Goal: Navigation & Orientation: Understand site structure

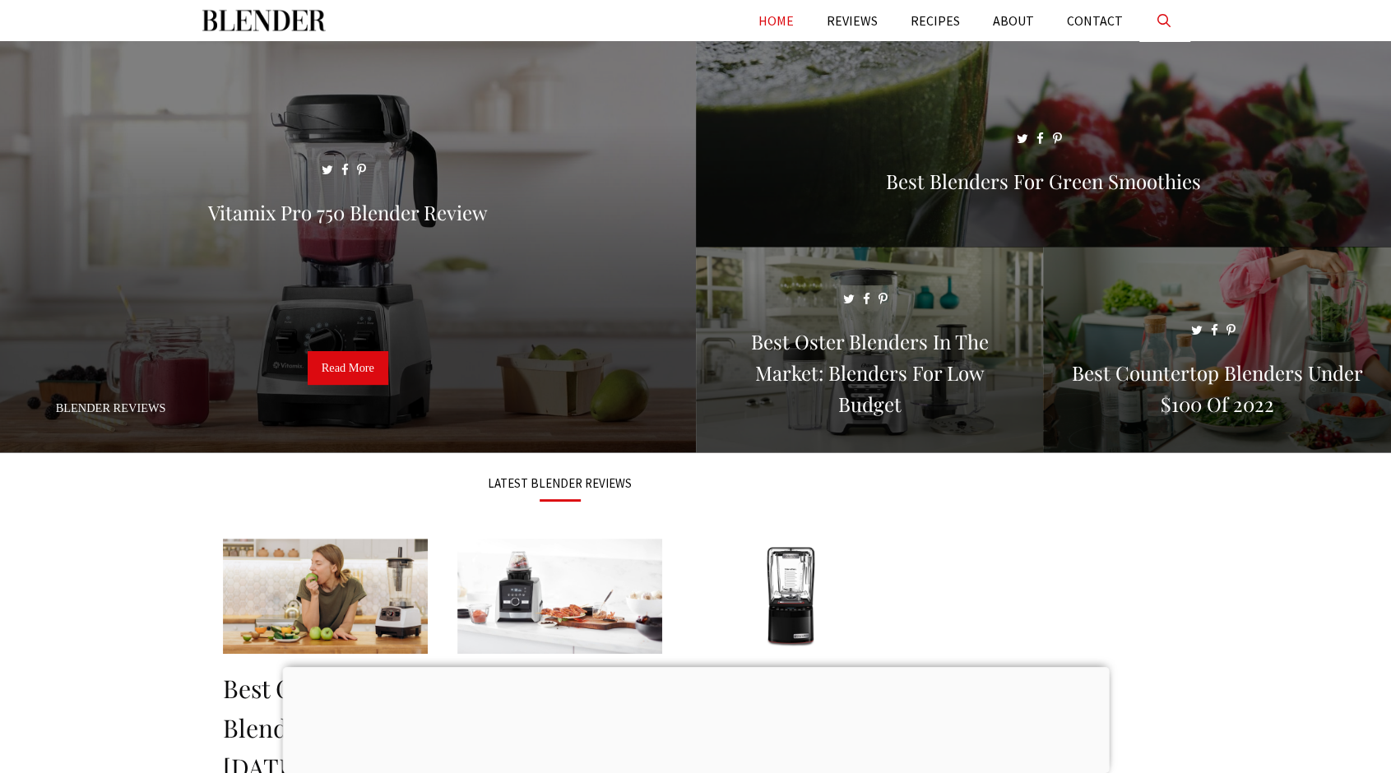
click at [1169, 24] on link "Open Search Bar" at bounding box center [1164, 20] width 50 height 41
click at [1169, 24] on link "Close Search Bar" at bounding box center [1164, 20] width 50 height 41
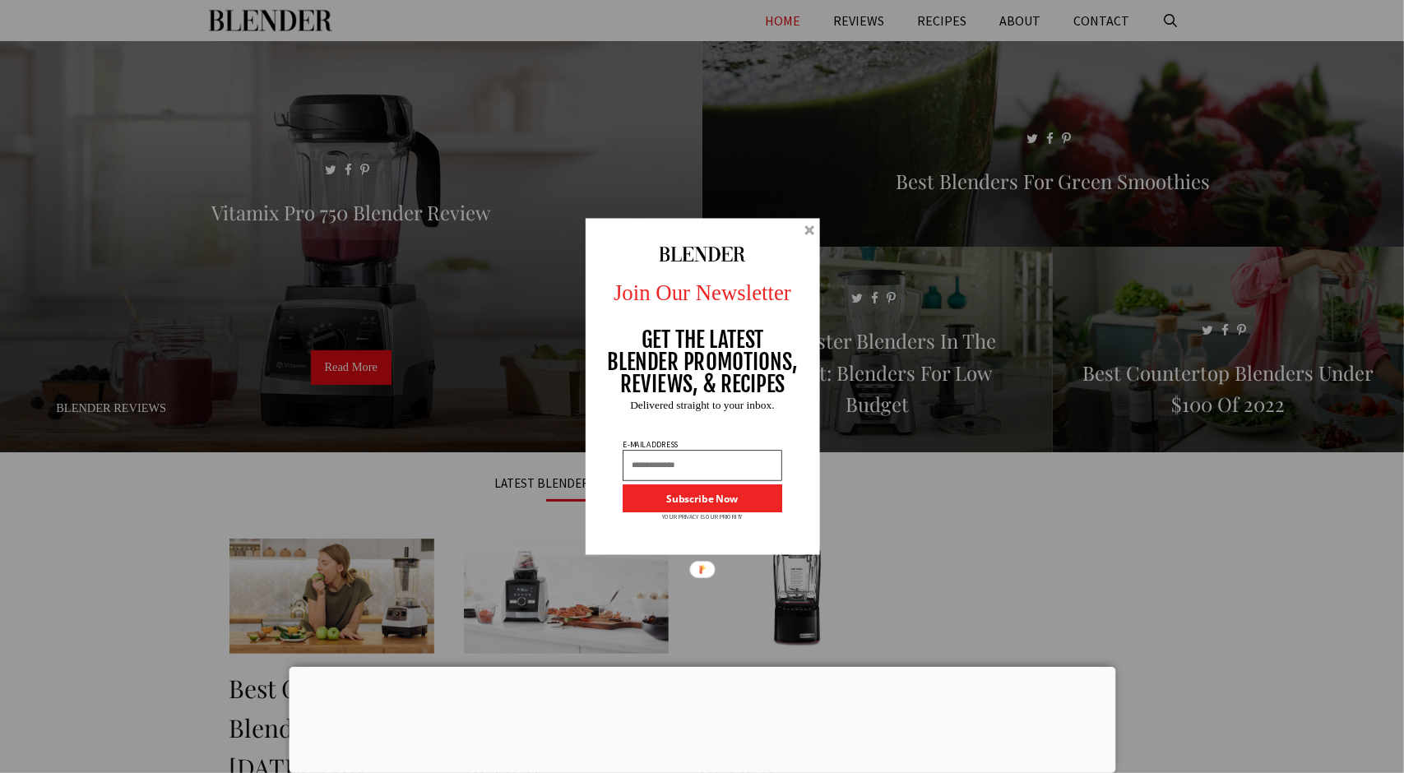
click at [807, 229] on div at bounding box center [809, 230] width 10 height 10
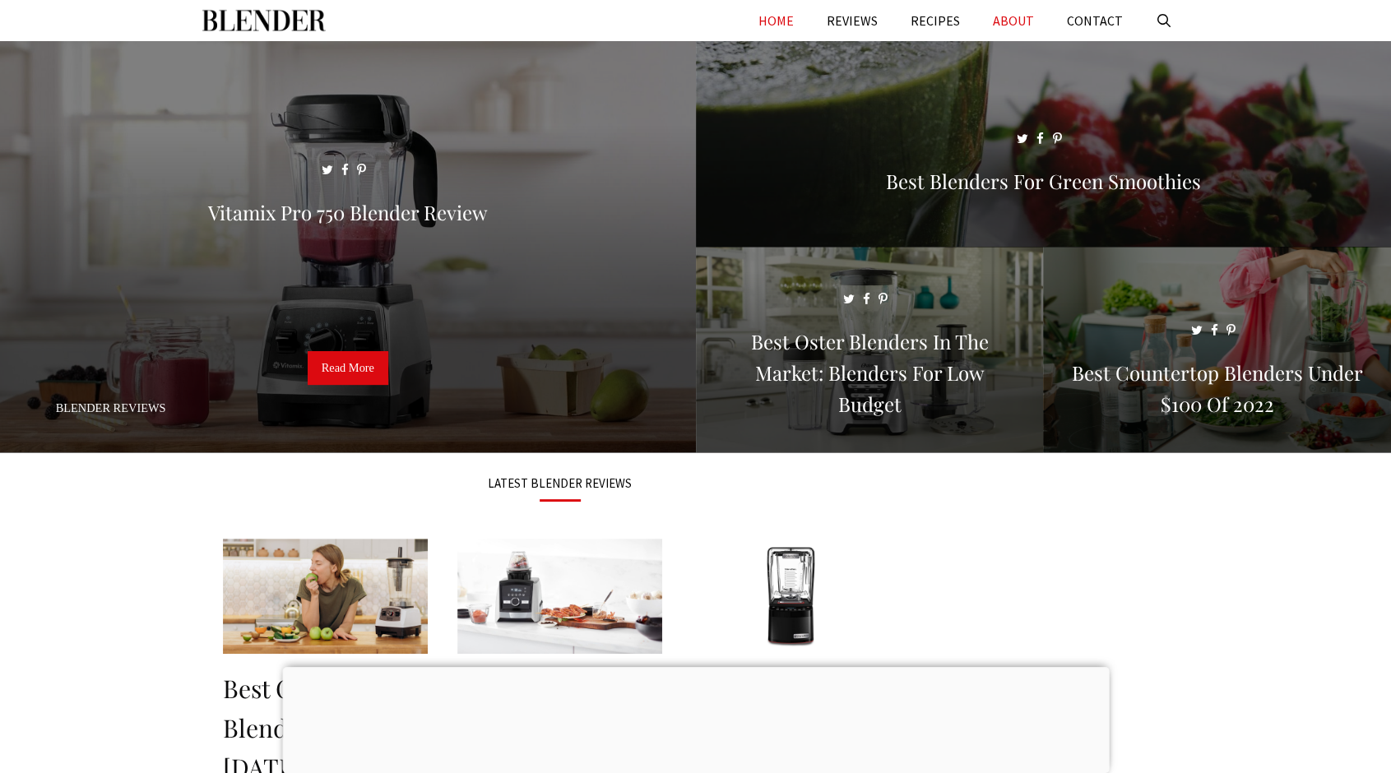
click at [1037, 22] on link "ABOUT" at bounding box center [1013, 20] width 74 height 41
click at [936, 22] on link "RECIPES" at bounding box center [935, 20] width 82 height 41
click at [878, 22] on link "REVIEWS" at bounding box center [852, 20] width 84 height 41
click at [774, 22] on link "HOME" at bounding box center [776, 20] width 68 height 41
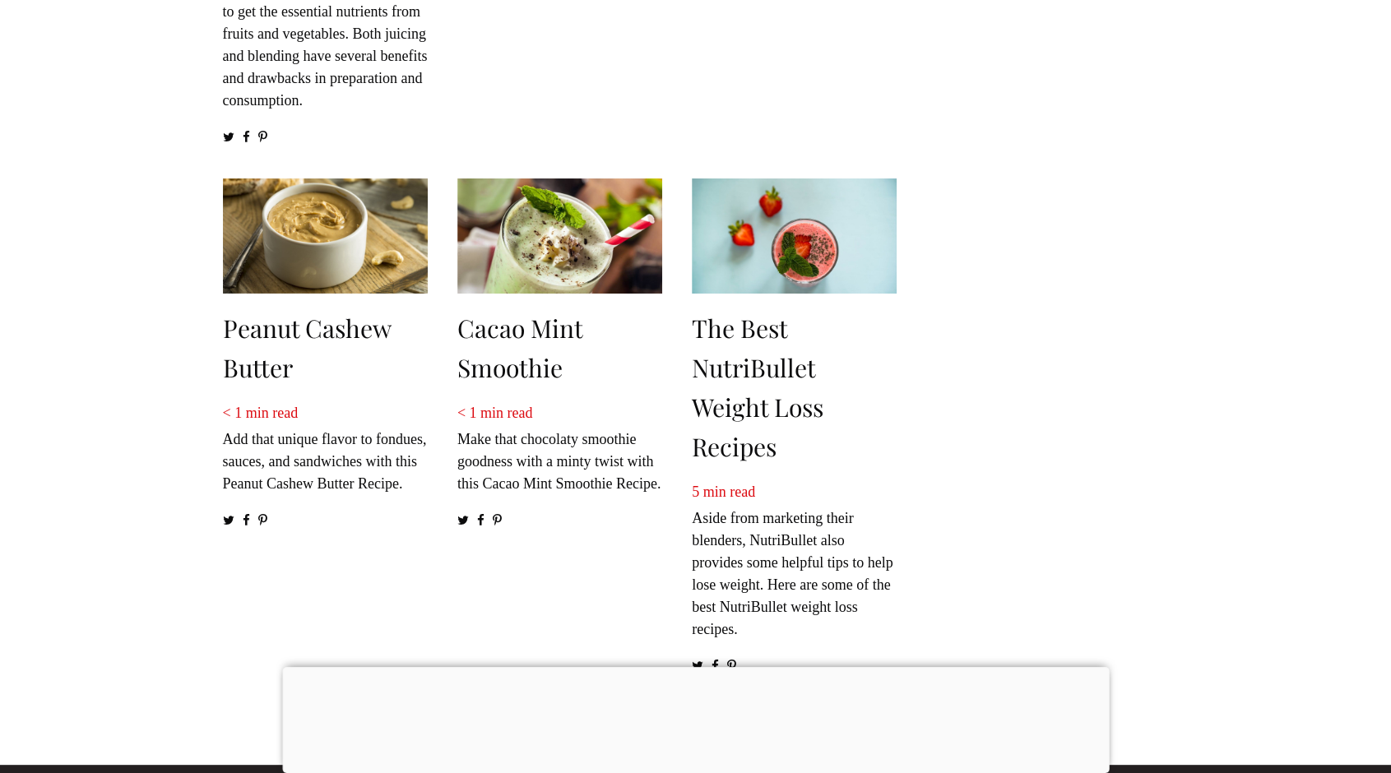
scroll to position [2395, 0]
